Goal: Transaction & Acquisition: Purchase product/service

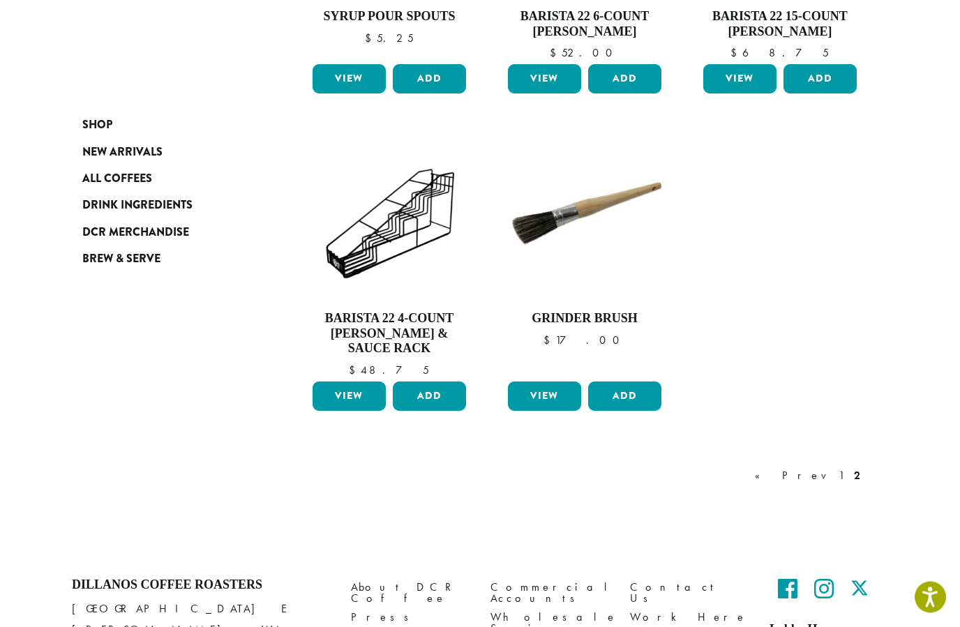
scroll to position [1050, 0]
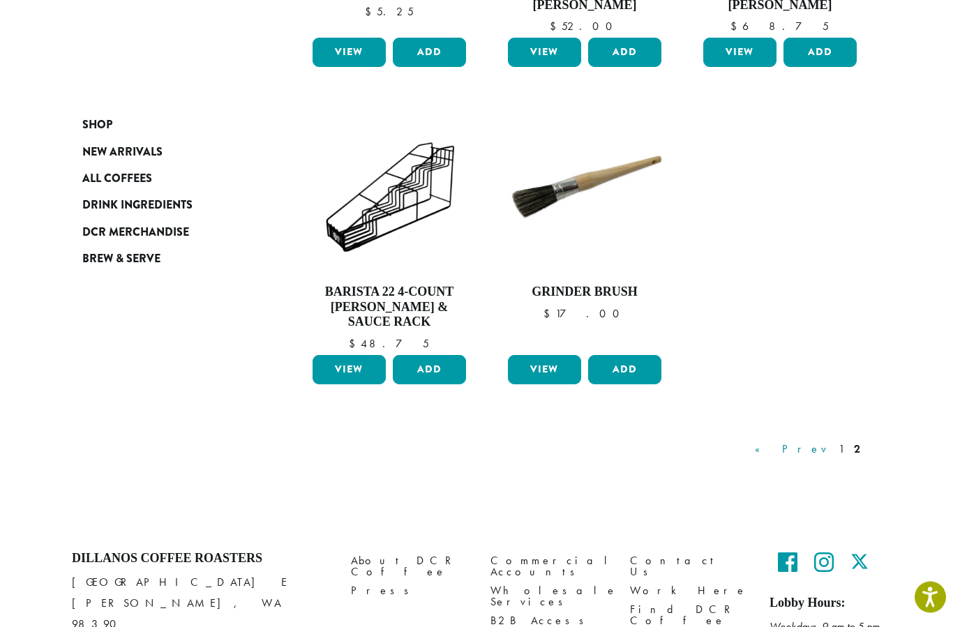
click at [826, 442] on link "« Prev" at bounding box center [792, 450] width 80 height 17
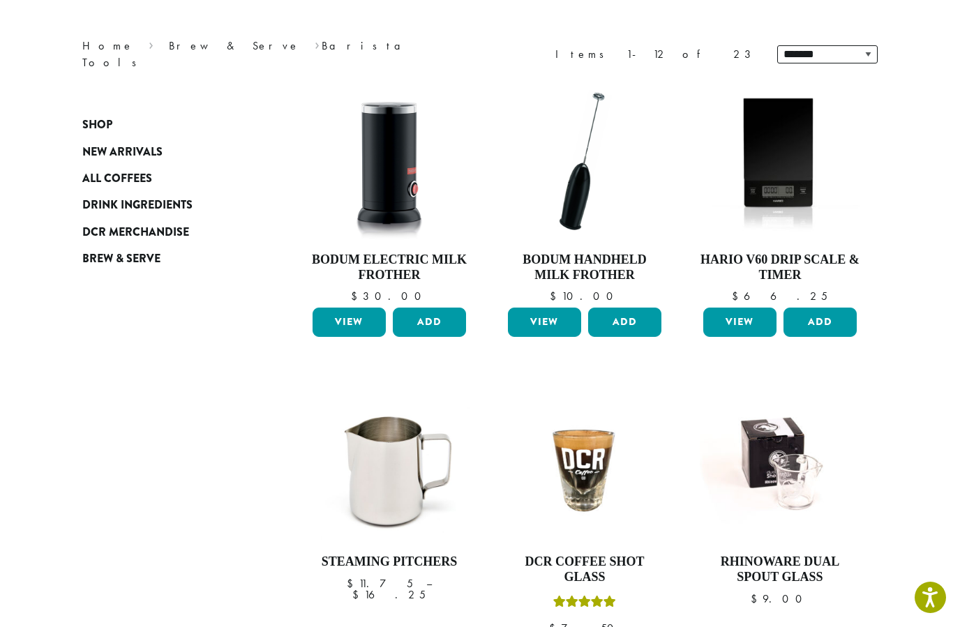
scroll to position [85, 0]
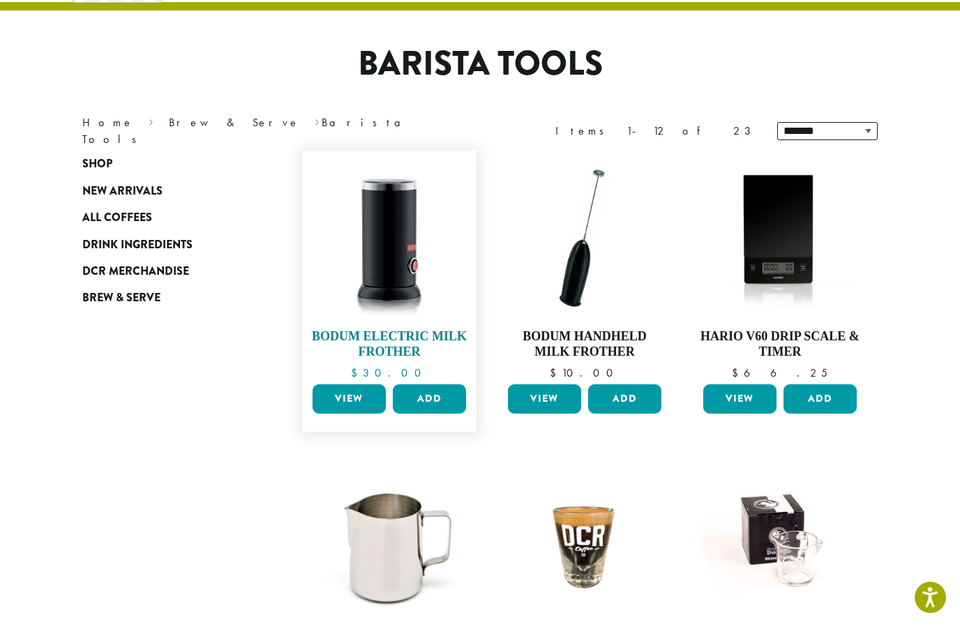
click at [375, 255] on img at bounding box center [389, 238] width 160 height 160
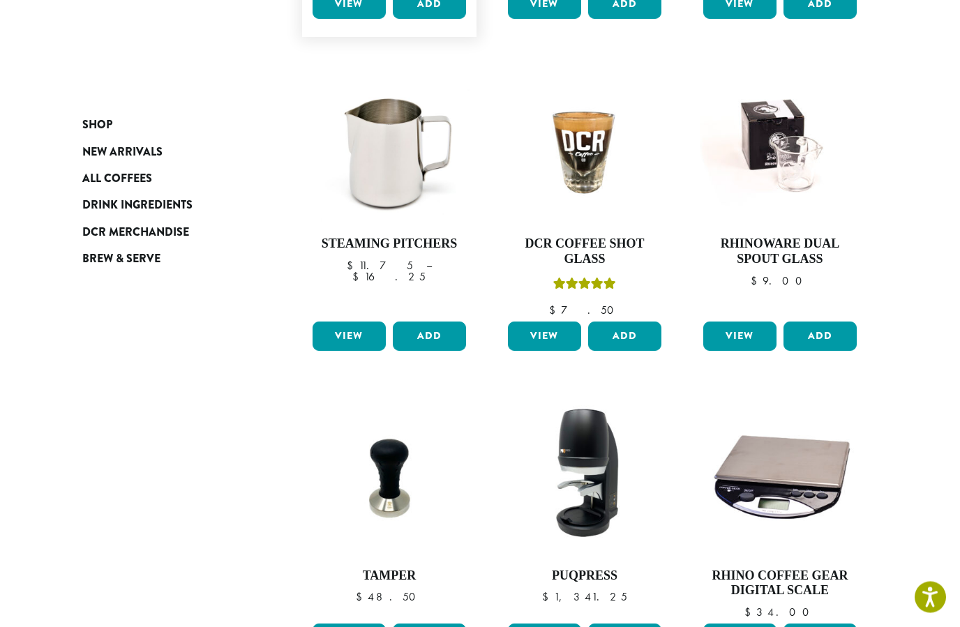
scroll to position [480, 0]
click at [365, 184] on img at bounding box center [389, 145] width 160 height 160
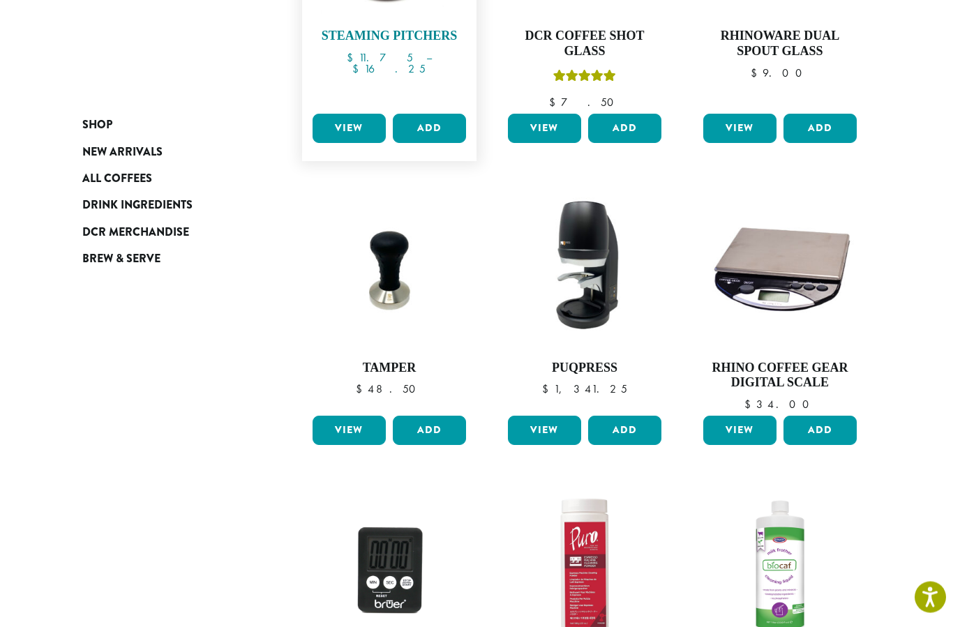
scroll to position [688, 0]
click at [581, 282] on img at bounding box center [585, 269] width 160 height 160
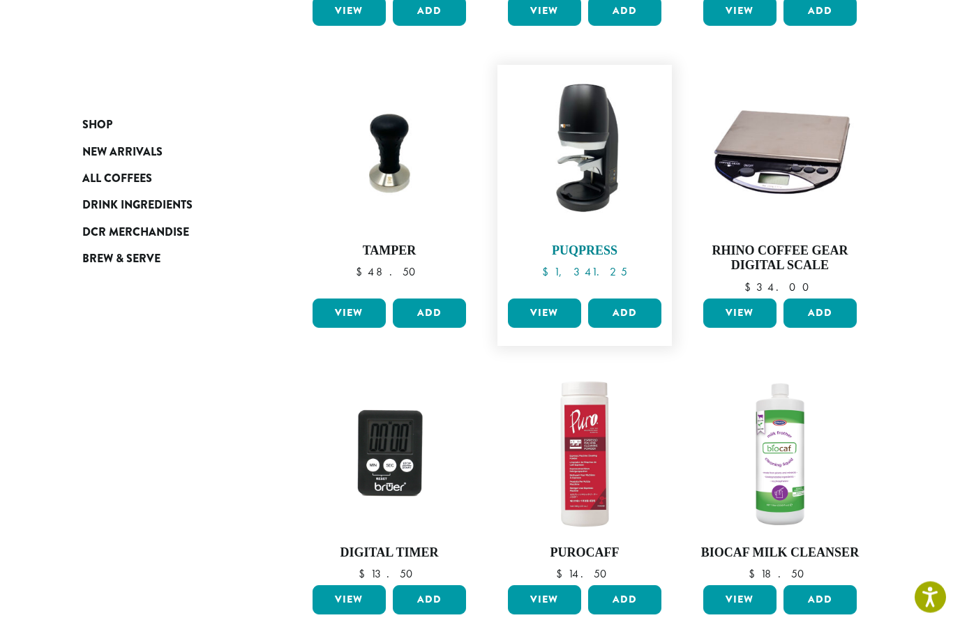
scroll to position [807, 0]
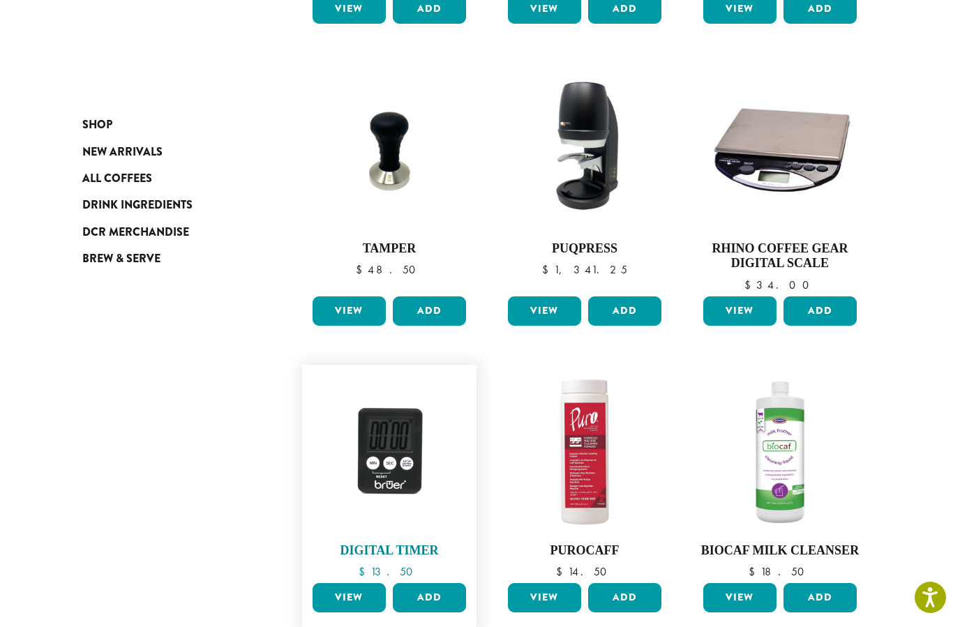
click at [385, 459] on img at bounding box center [389, 452] width 160 height 160
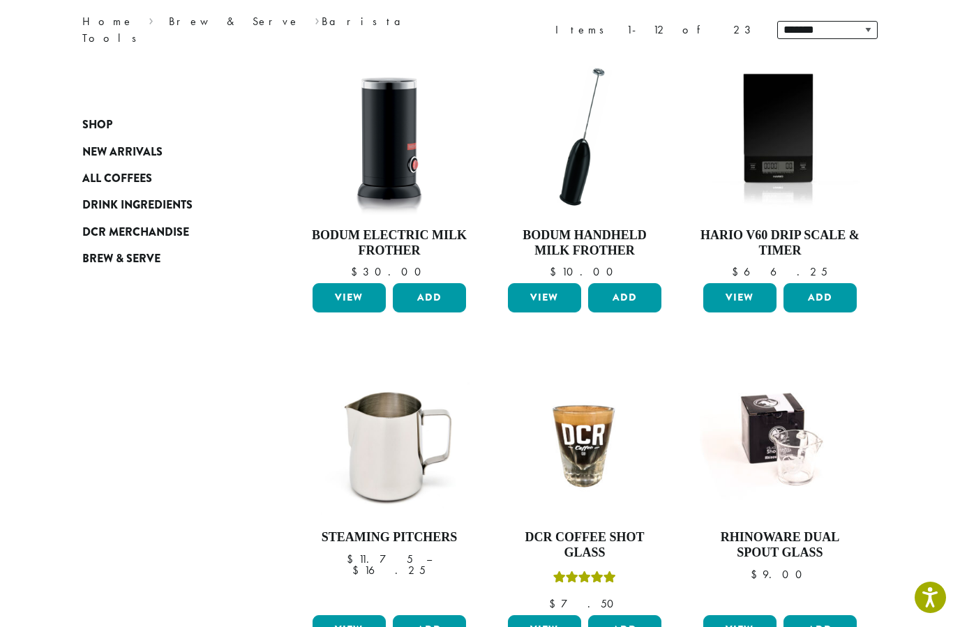
scroll to position [185, 0]
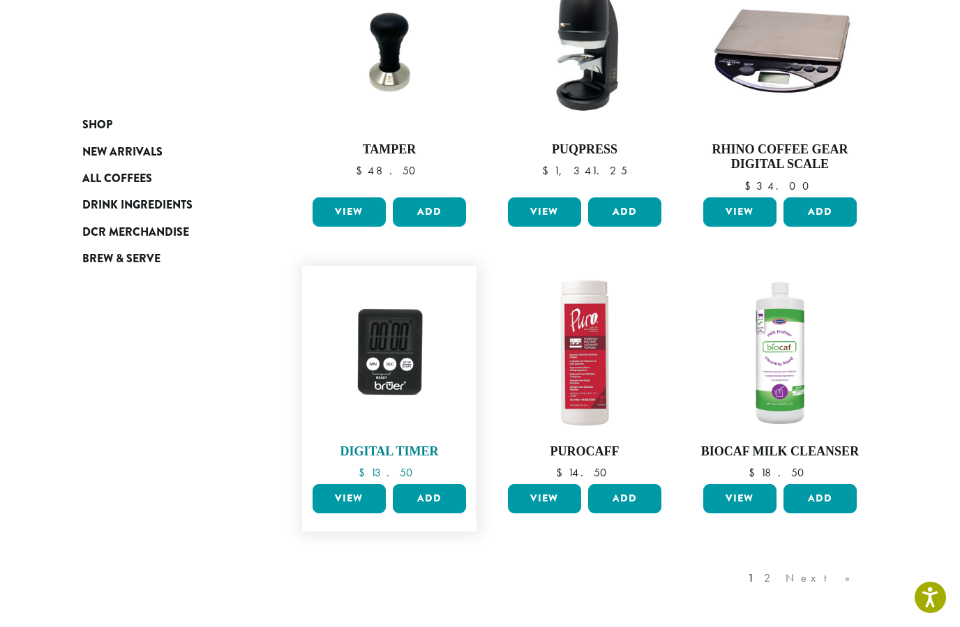
scroll to position [908, 0]
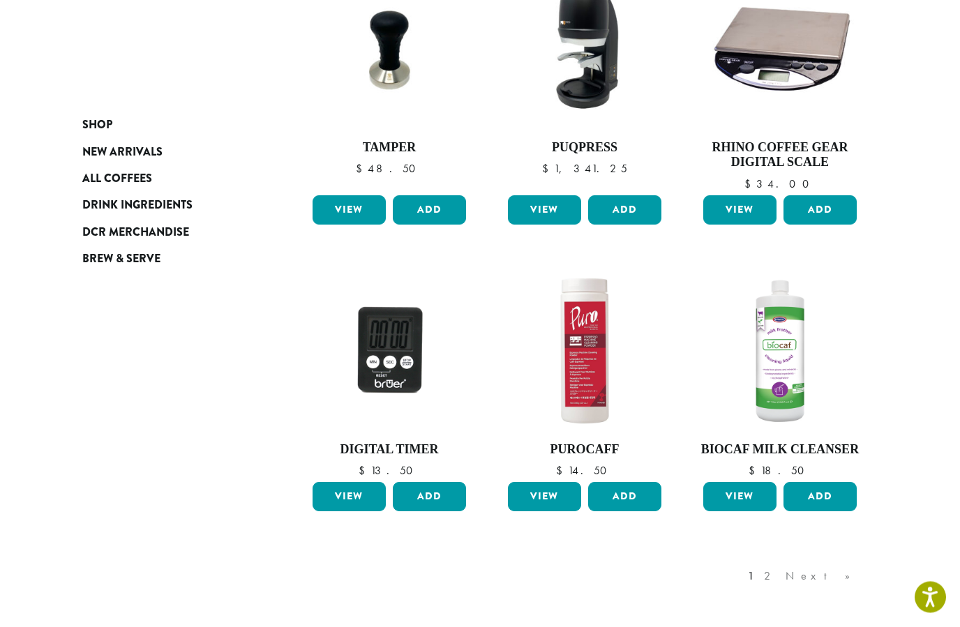
click at [840, 568] on div "1 2 Next »" at bounding box center [806, 591] width 122 height 66
click at [816, 574] on div "1 2 Next »" at bounding box center [806, 591] width 122 height 66
click at [805, 578] on div "1 2 Next »" at bounding box center [806, 591] width 122 height 66
click at [819, 573] on div "1 2 Next »" at bounding box center [806, 591] width 122 height 66
click at [850, 570] on div "1 2 Next »" at bounding box center [806, 591] width 122 height 66
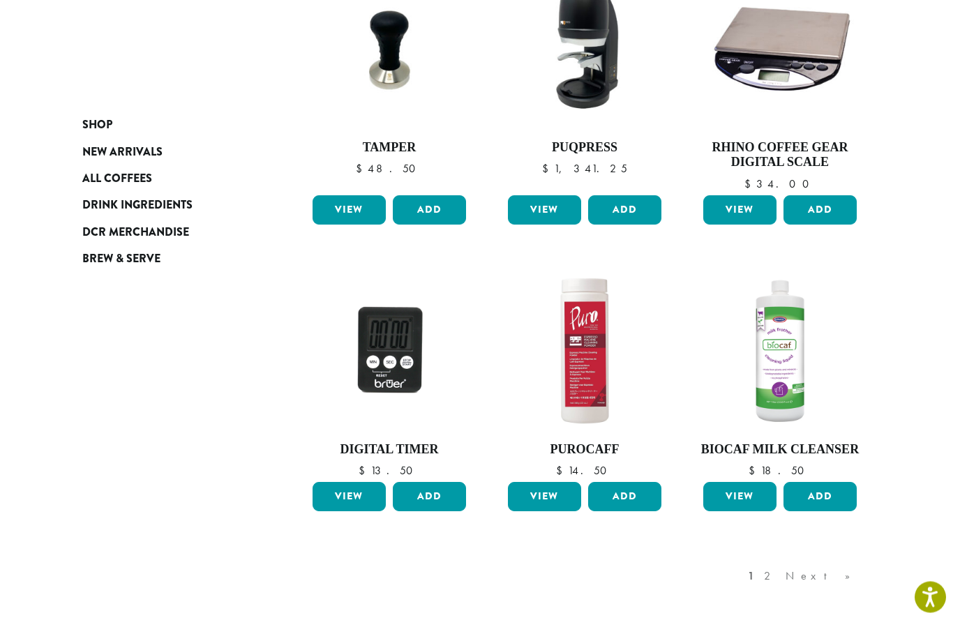
click at [854, 578] on div "1 2 Next »" at bounding box center [806, 591] width 122 height 66
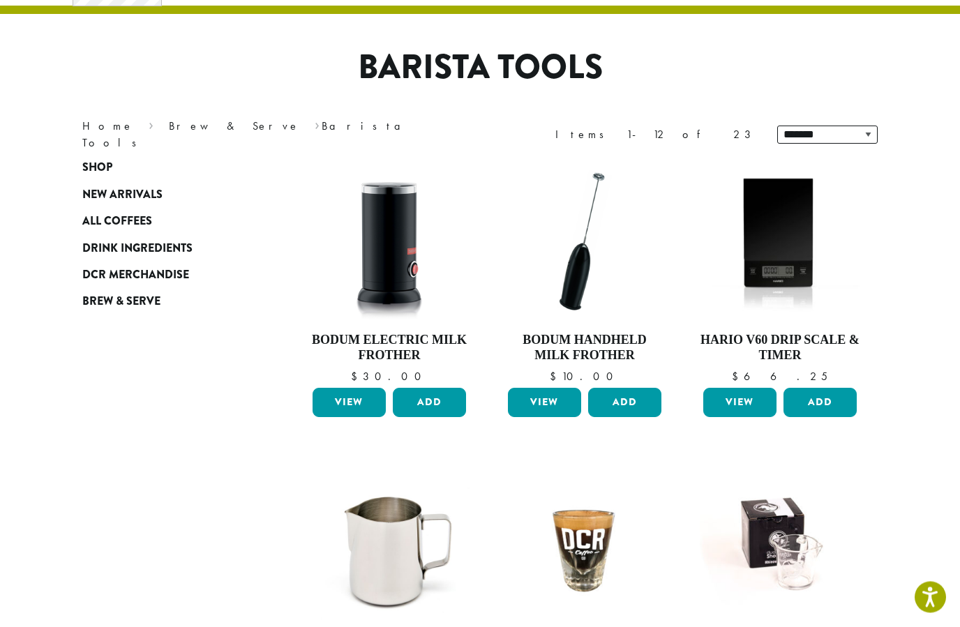
scroll to position [0, 0]
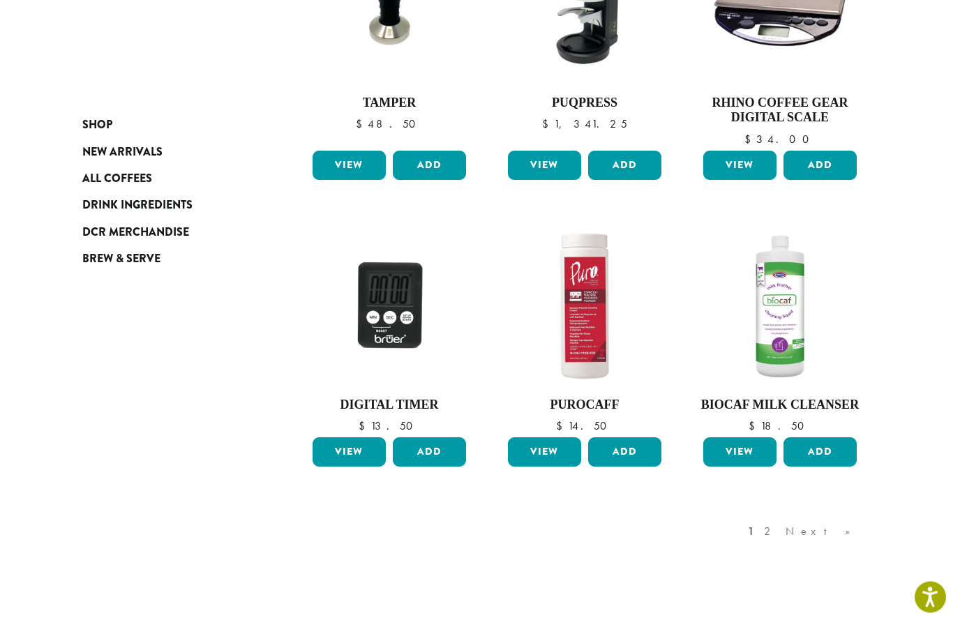
scroll to position [957, 0]
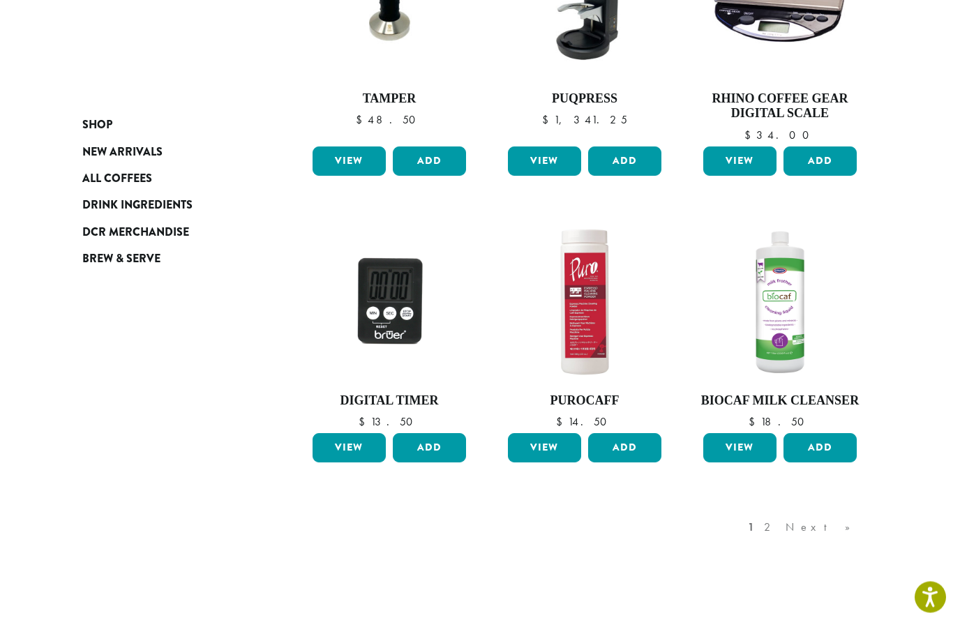
click at [844, 532] on div "1 2 Next »" at bounding box center [806, 542] width 122 height 66
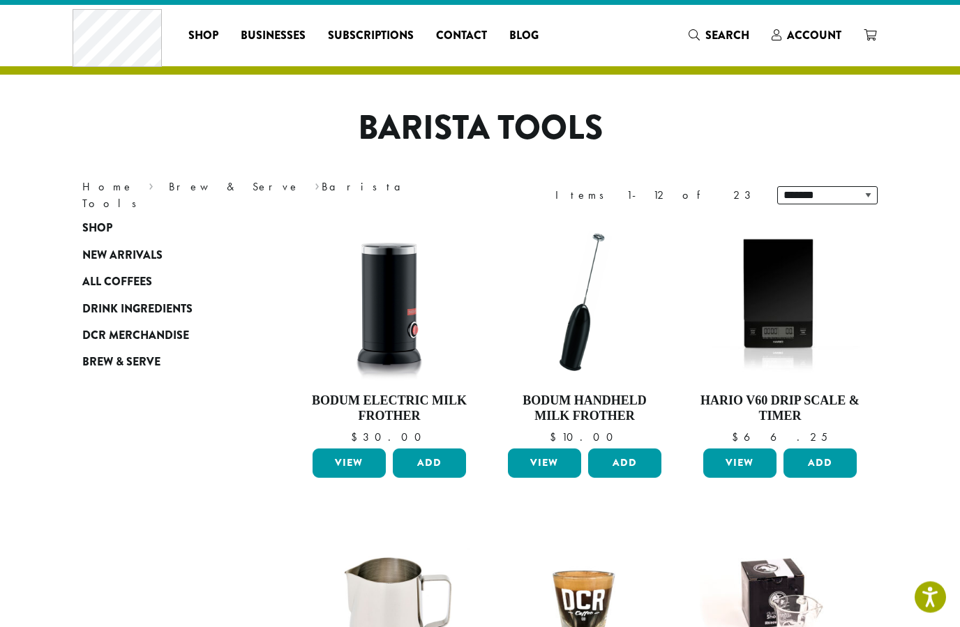
scroll to position [0, 0]
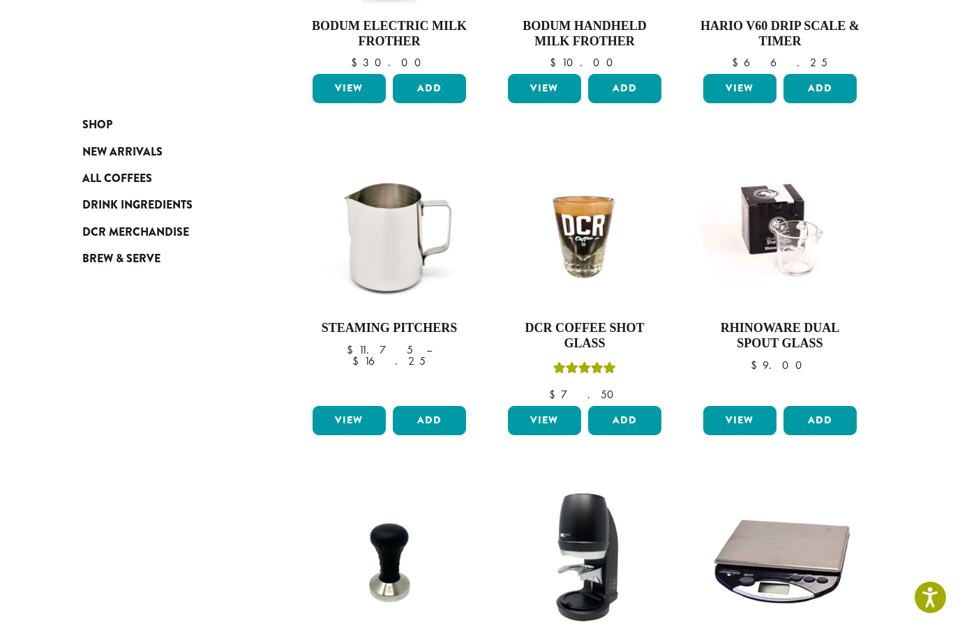
scroll to position [368, 0]
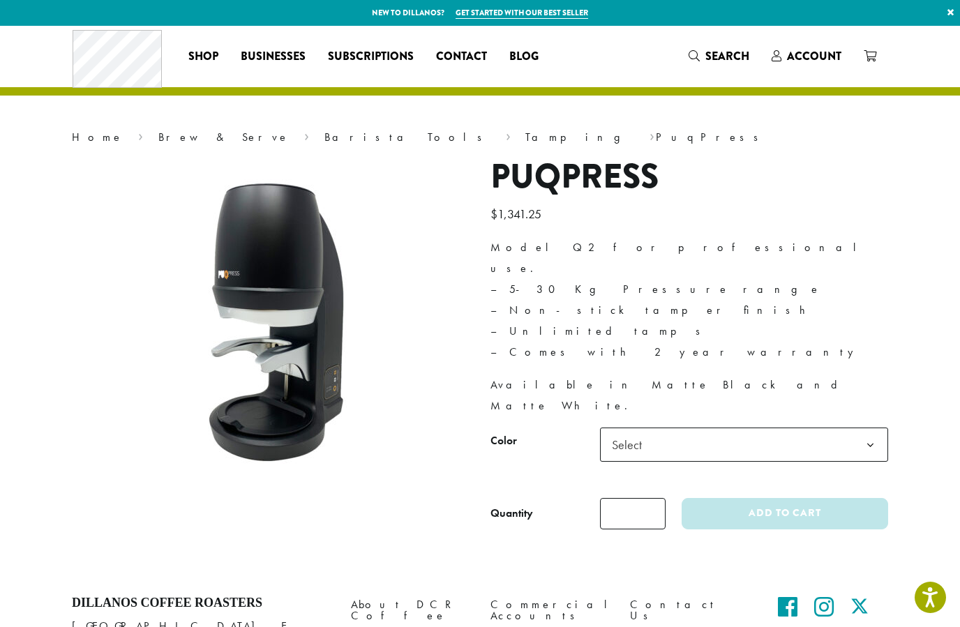
click at [791, 428] on span "Select" at bounding box center [744, 445] width 288 height 34
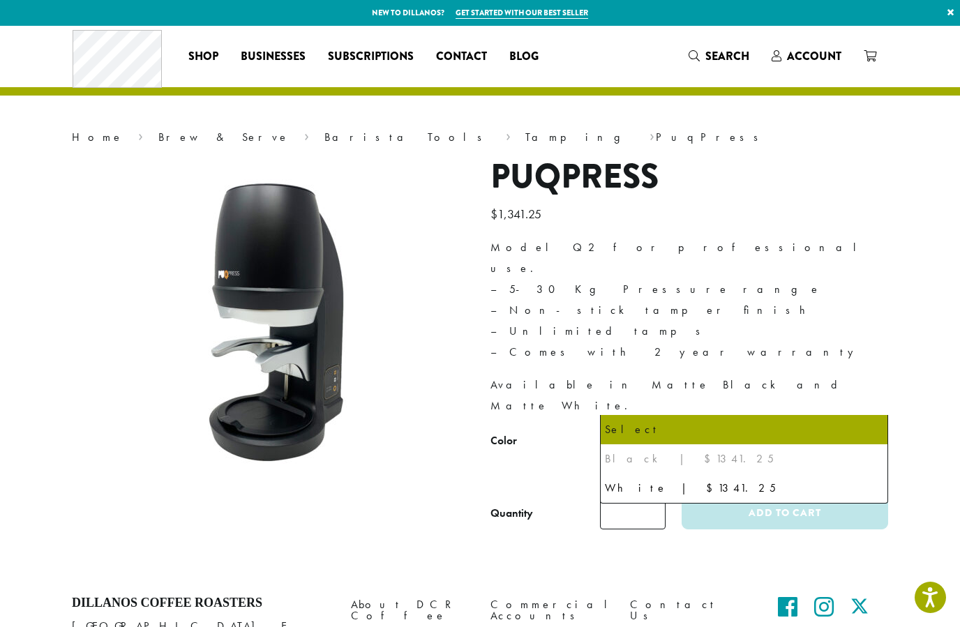
click at [803, 292] on p "Model Q2 for professional use. – 5-30 Kg Pressure range – Non-stick tamper fini…" at bounding box center [690, 300] width 398 height 126
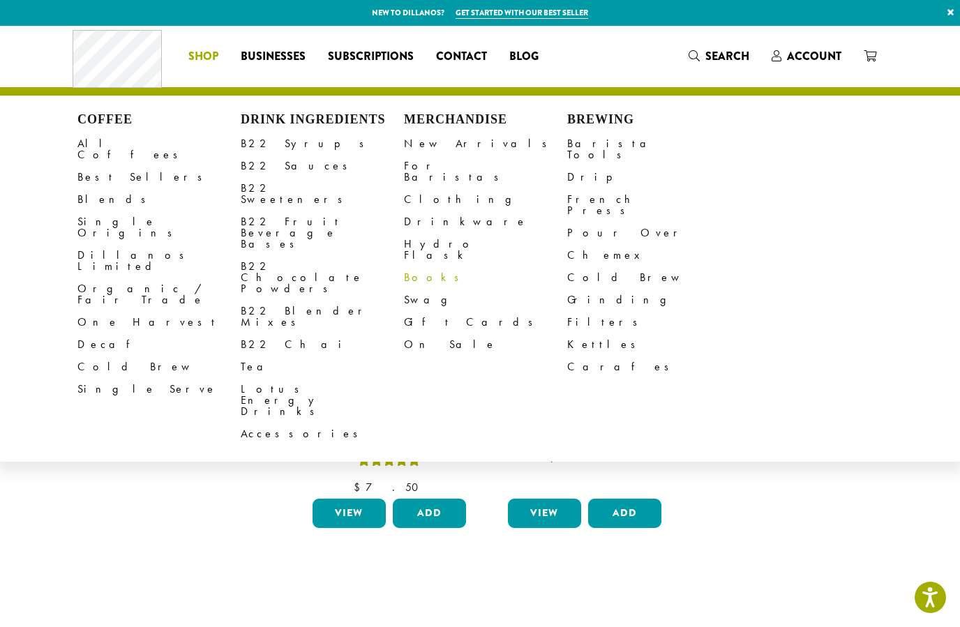
click at [408, 267] on link "Books" at bounding box center [485, 278] width 163 height 22
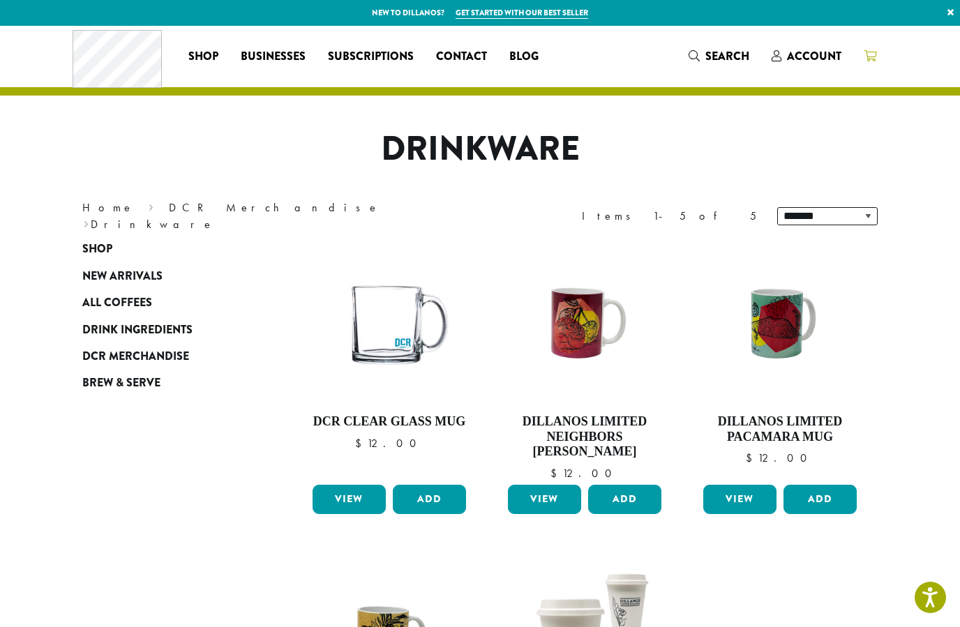
click at [876, 63] on span at bounding box center [870, 56] width 13 height 17
